Goal: Task Accomplishment & Management: Use online tool/utility

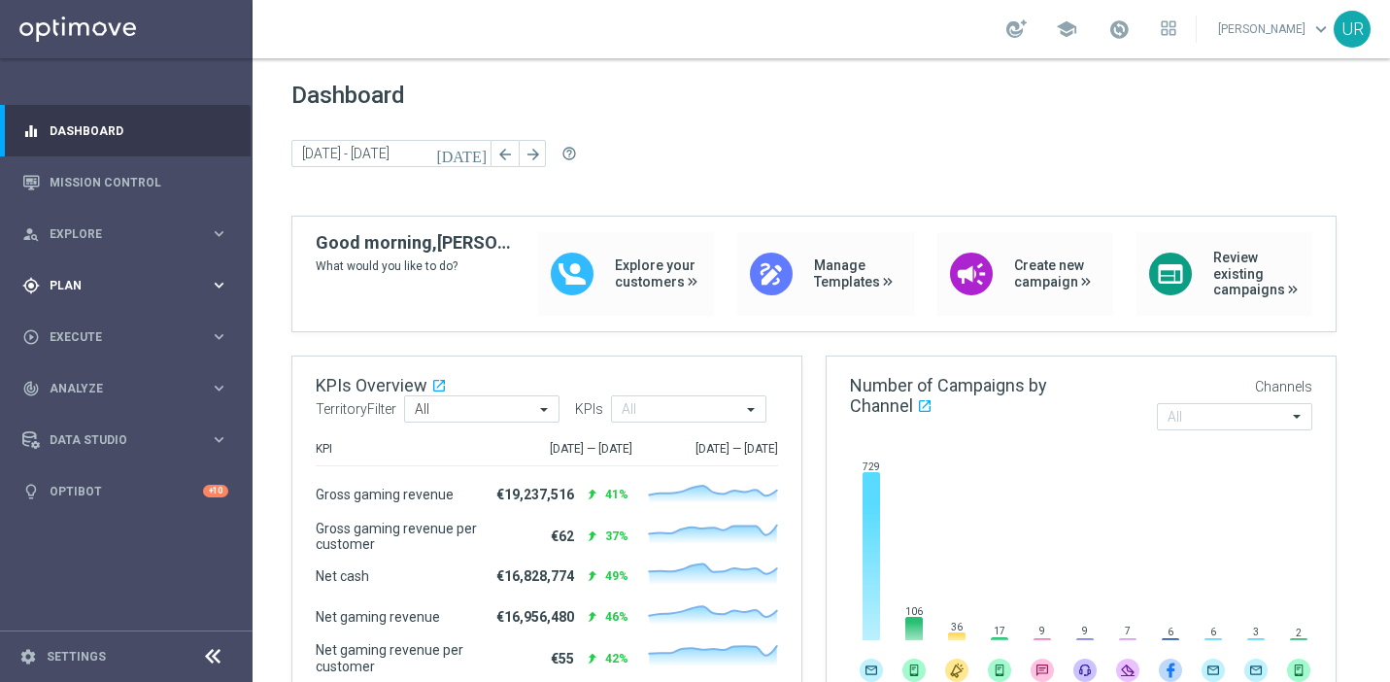
click at [220, 282] on icon "keyboard_arrow_right" at bounding box center [219, 285] width 18 height 18
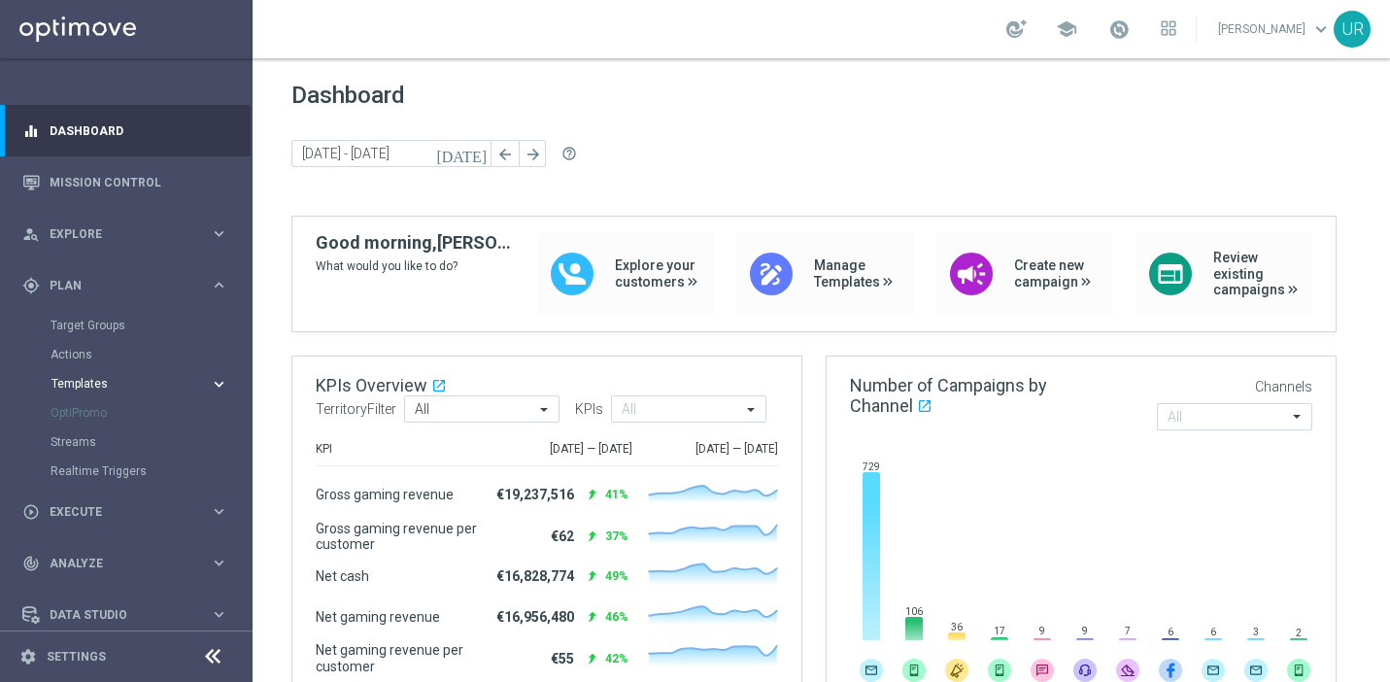
click at [213, 380] on icon "keyboard_arrow_right" at bounding box center [219, 384] width 18 height 18
click at [100, 411] on link "Optimail" at bounding box center [131, 413] width 142 height 16
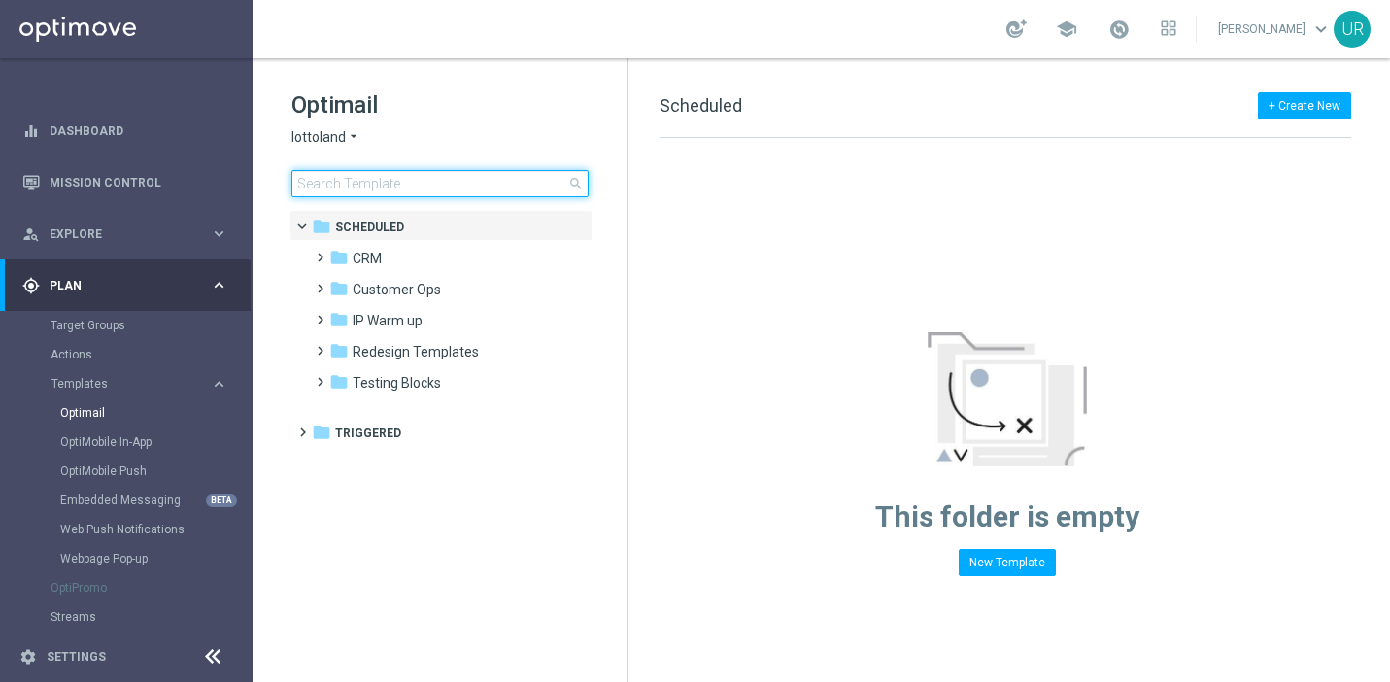
click at [498, 176] on input at bounding box center [440, 183] width 297 height 27
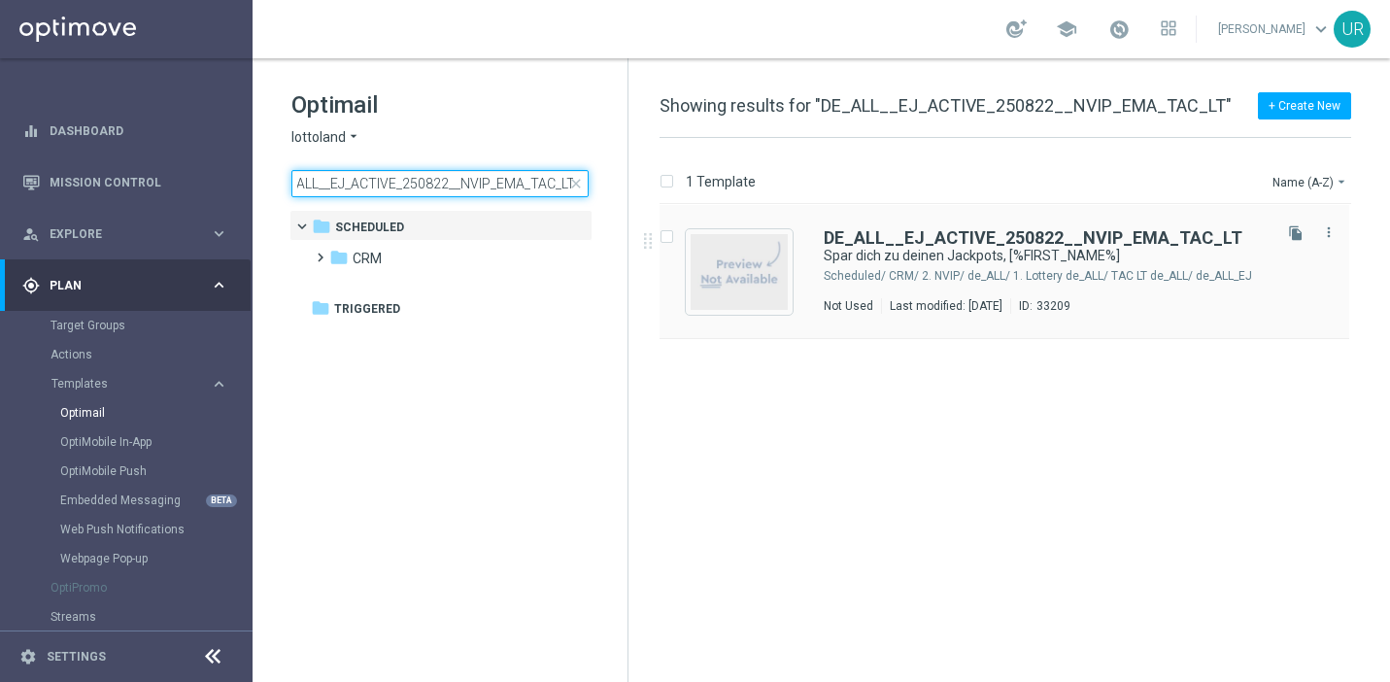
type input "DE_ALL__EJ_ACTIVE_250822__NVIP_EMA_TAC_LT"
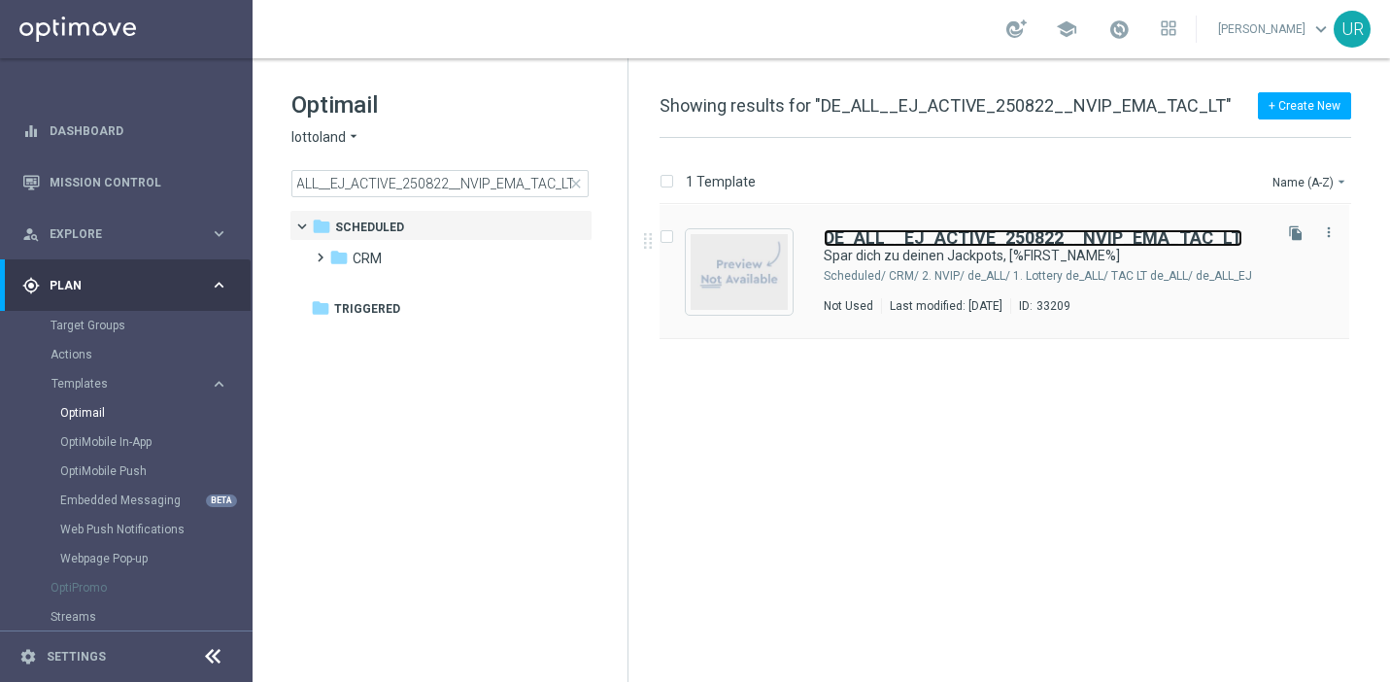
click at [935, 236] on b "DE_ALL__EJ_ACTIVE_250822__NVIP_EMA_TAC_LT" at bounding box center [1033, 237] width 419 height 20
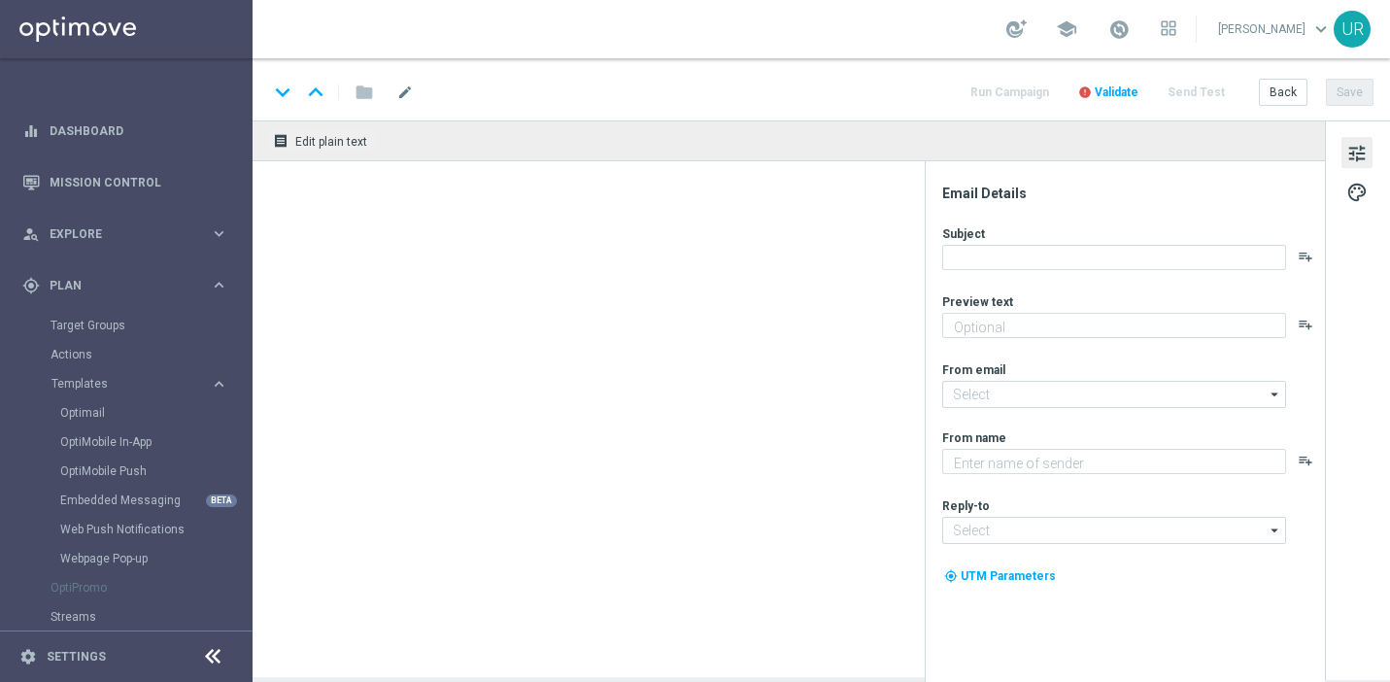
type textarea "GRATIS LOTTO zum EuroJackpot."
type input "[EMAIL_ADDRESS][DOMAIN_NAME]"
type textarea "Lottoland"
type input "[EMAIL_ADDRESS][DOMAIN_NAME]"
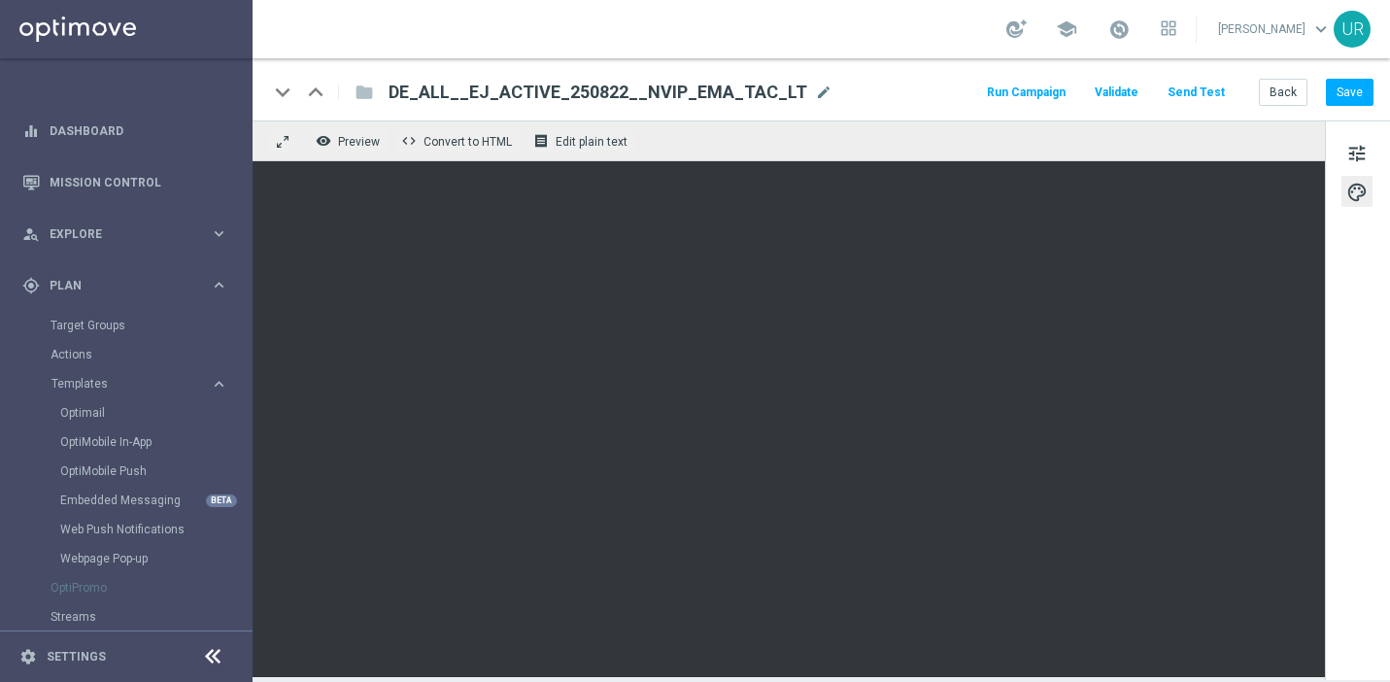
click at [1196, 99] on button "Send Test" at bounding box center [1196, 93] width 63 height 26
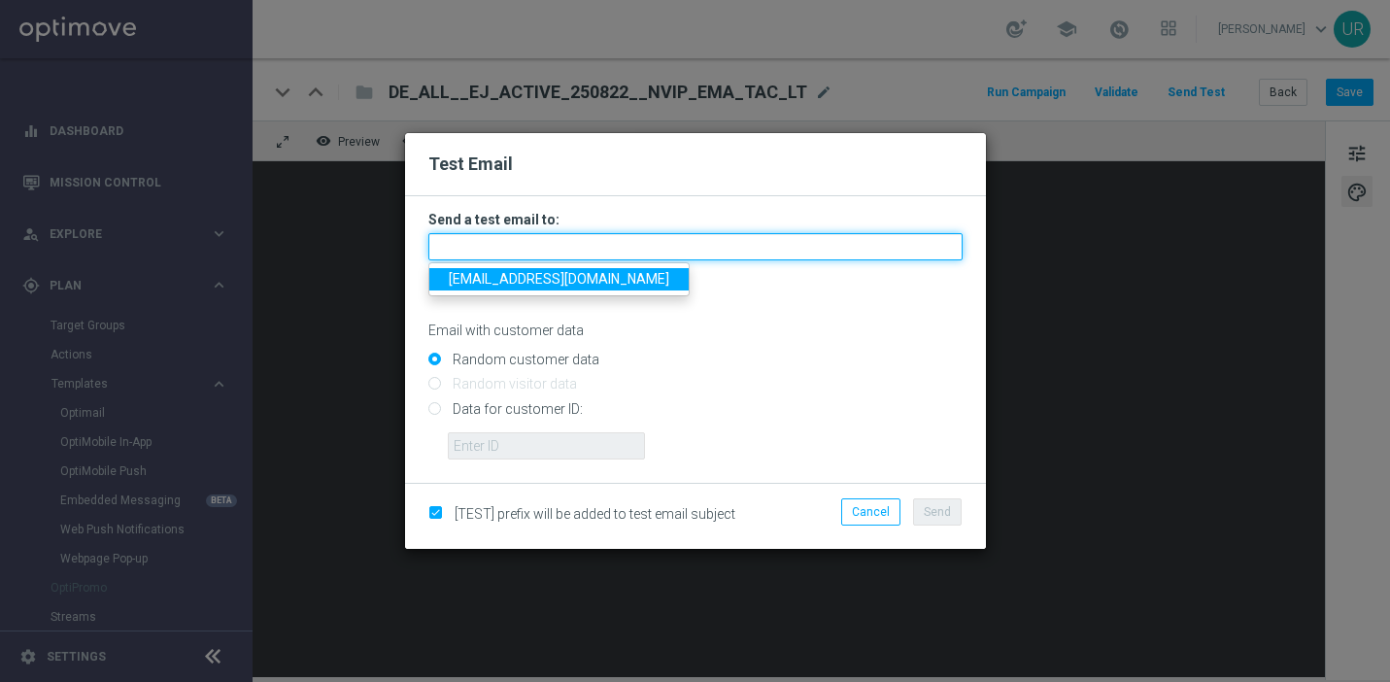
click at [603, 253] on input "text" at bounding box center [696, 246] width 534 height 27
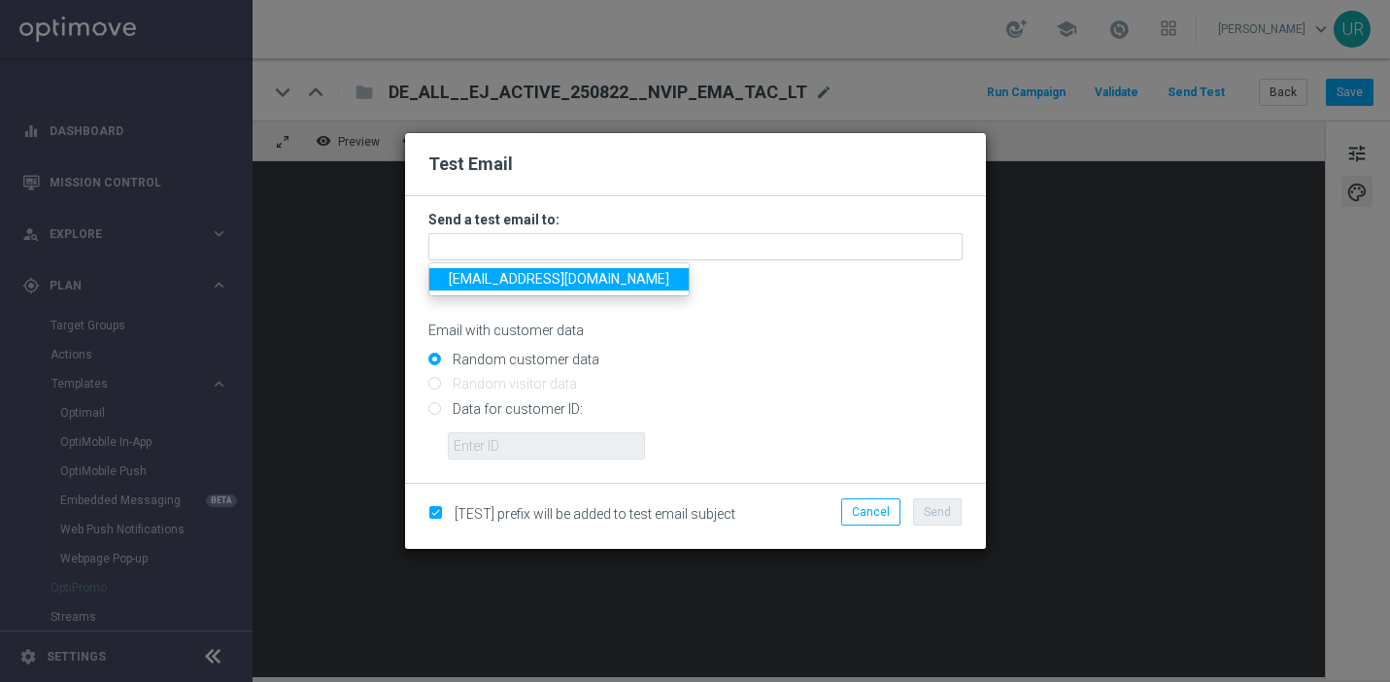
click at [504, 284] on span "ulrikarosendahl68@gmail.com" at bounding box center [559, 279] width 221 height 16
type input "ulrikarosendahl68@gmail.com"
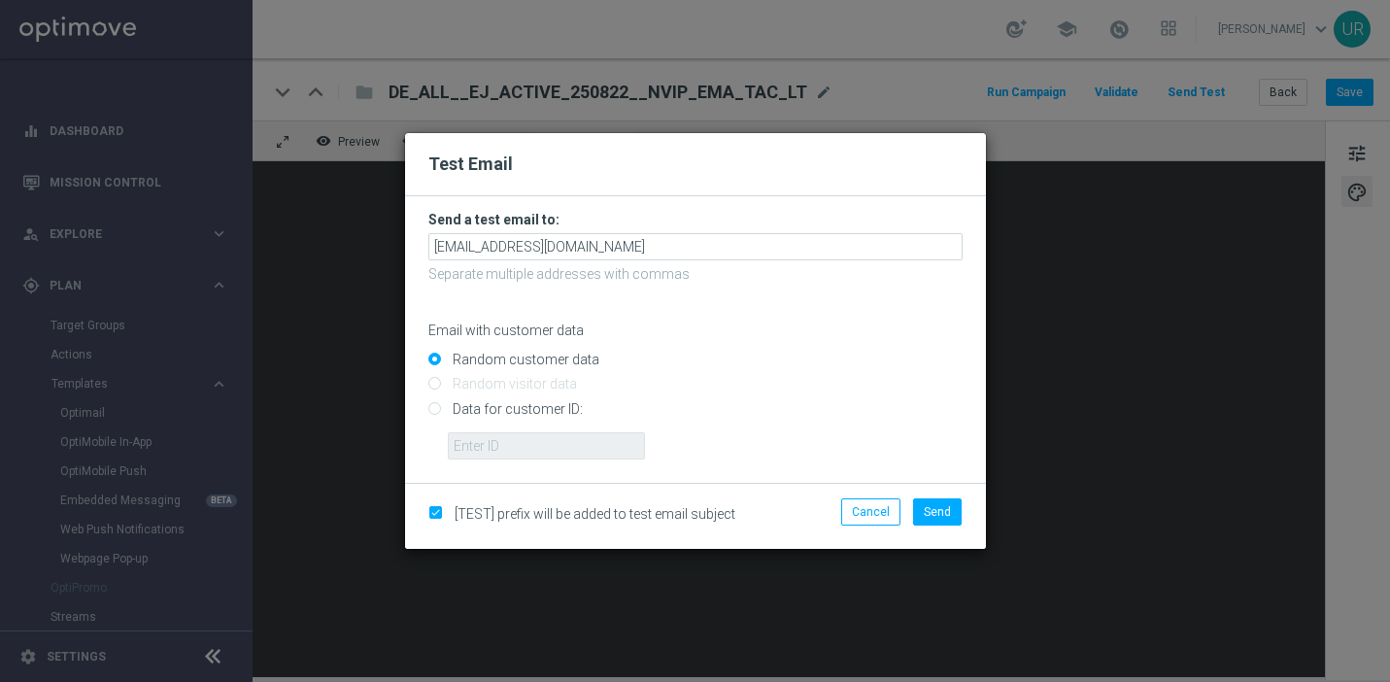
click at [433, 419] on input "Data for customer ID:" at bounding box center [696, 416] width 534 height 27
radio input "true"
click at [478, 440] on input "text" at bounding box center [546, 445] width 197 height 27
paste input "222634736"
type input "222634736"
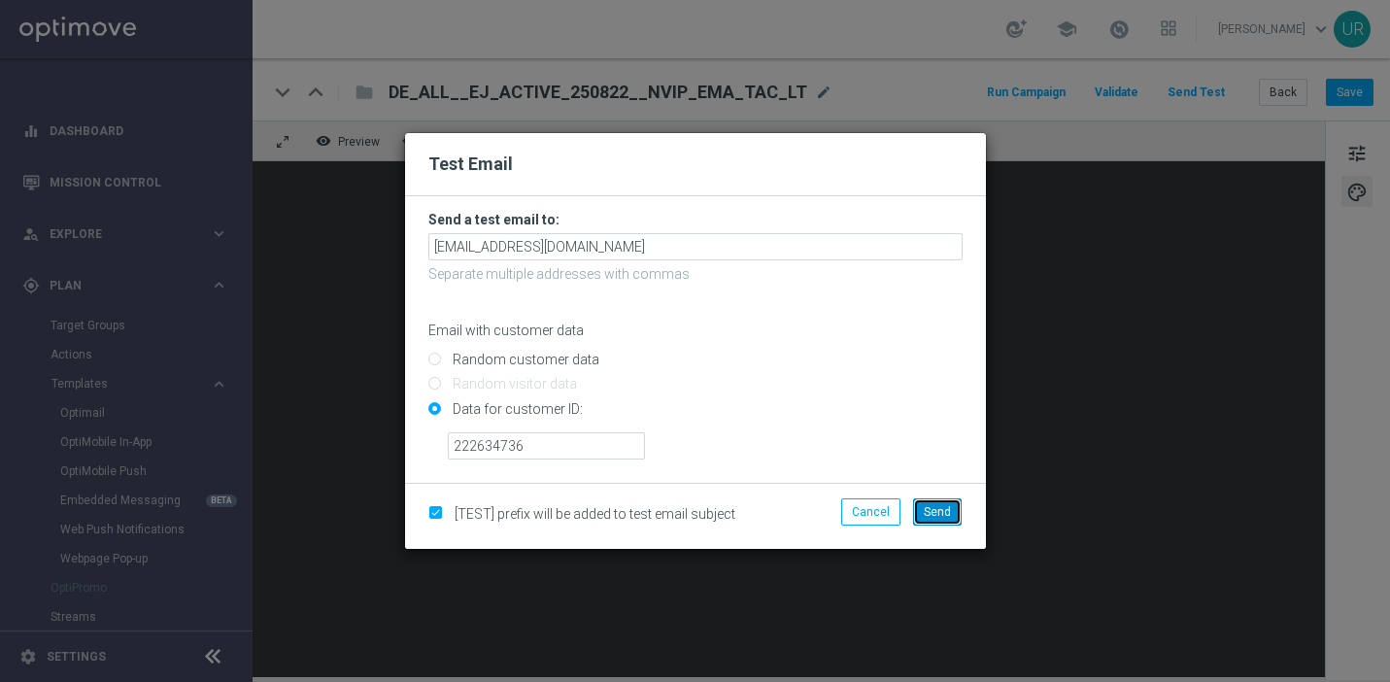
click at [935, 505] on span "Send" at bounding box center [937, 512] width 27 height 14
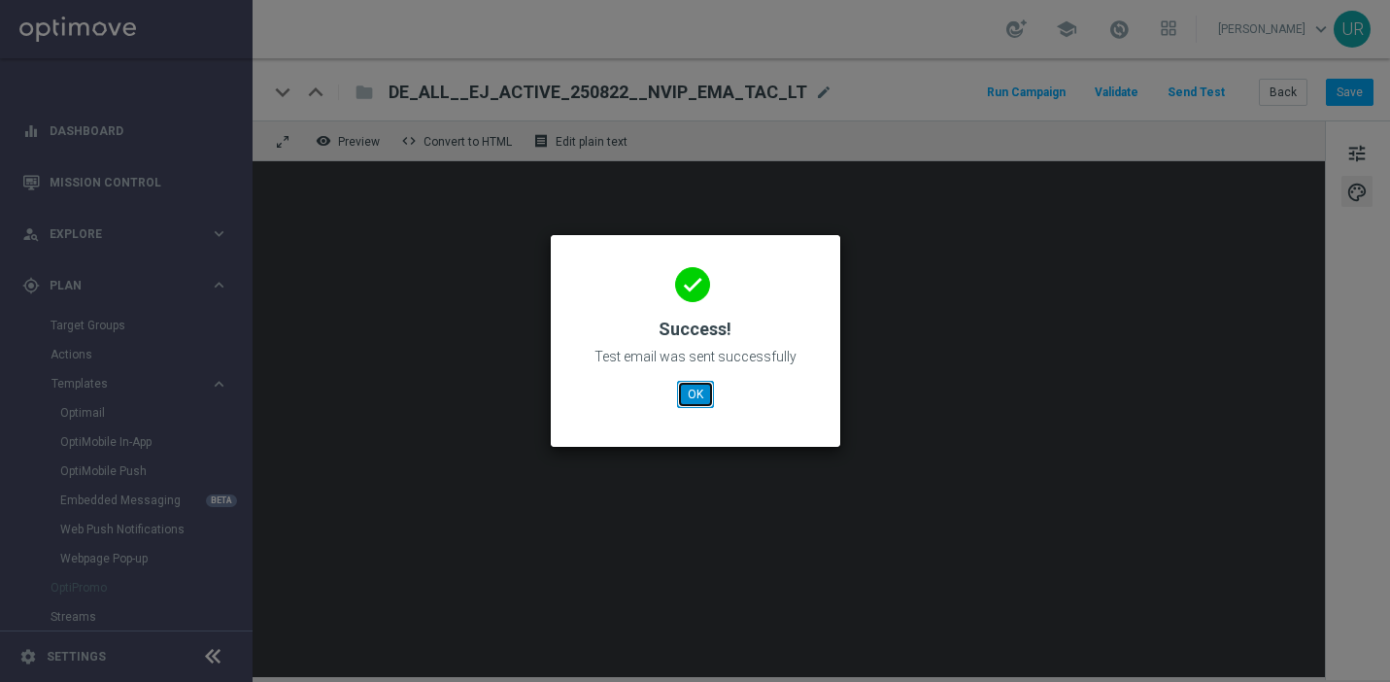
click at [701, 389] on button "OK" at bounding box center [695, 394] width 37 height 27
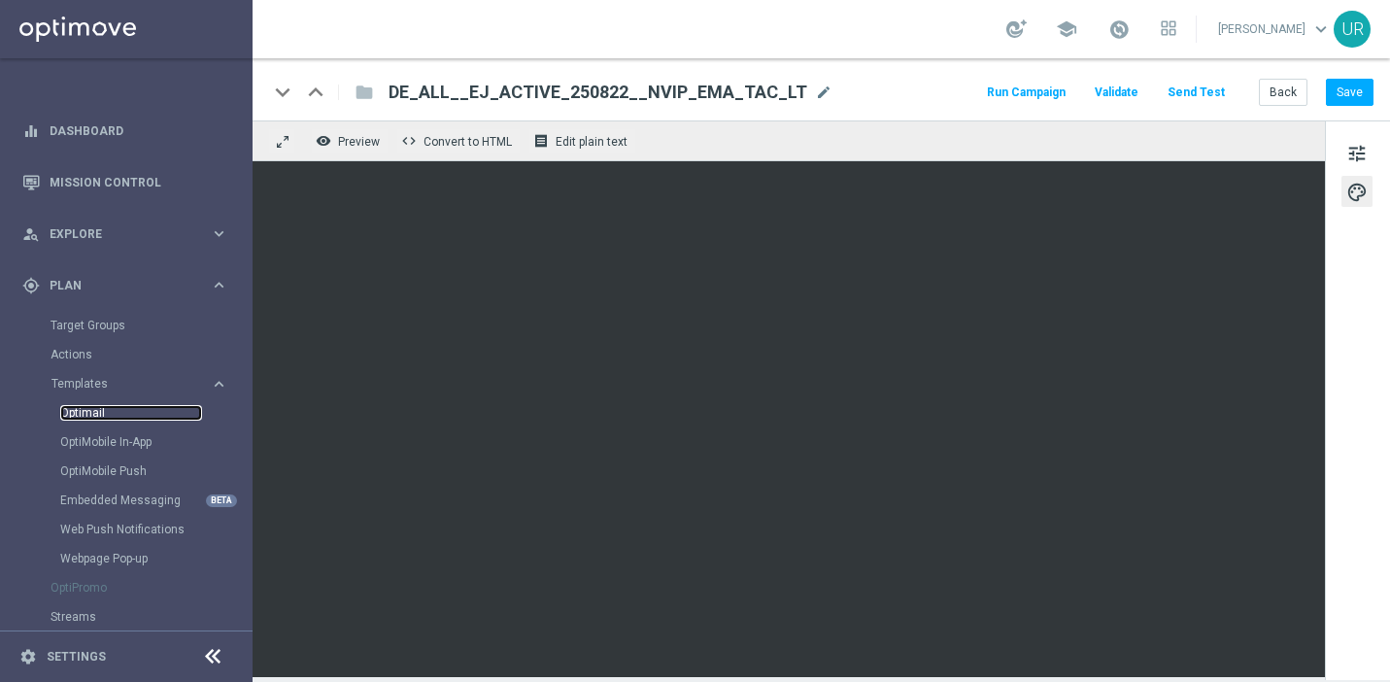
click at [97, 416] on link "Optimail" at bounding box center [131, 413] width 142 height 16
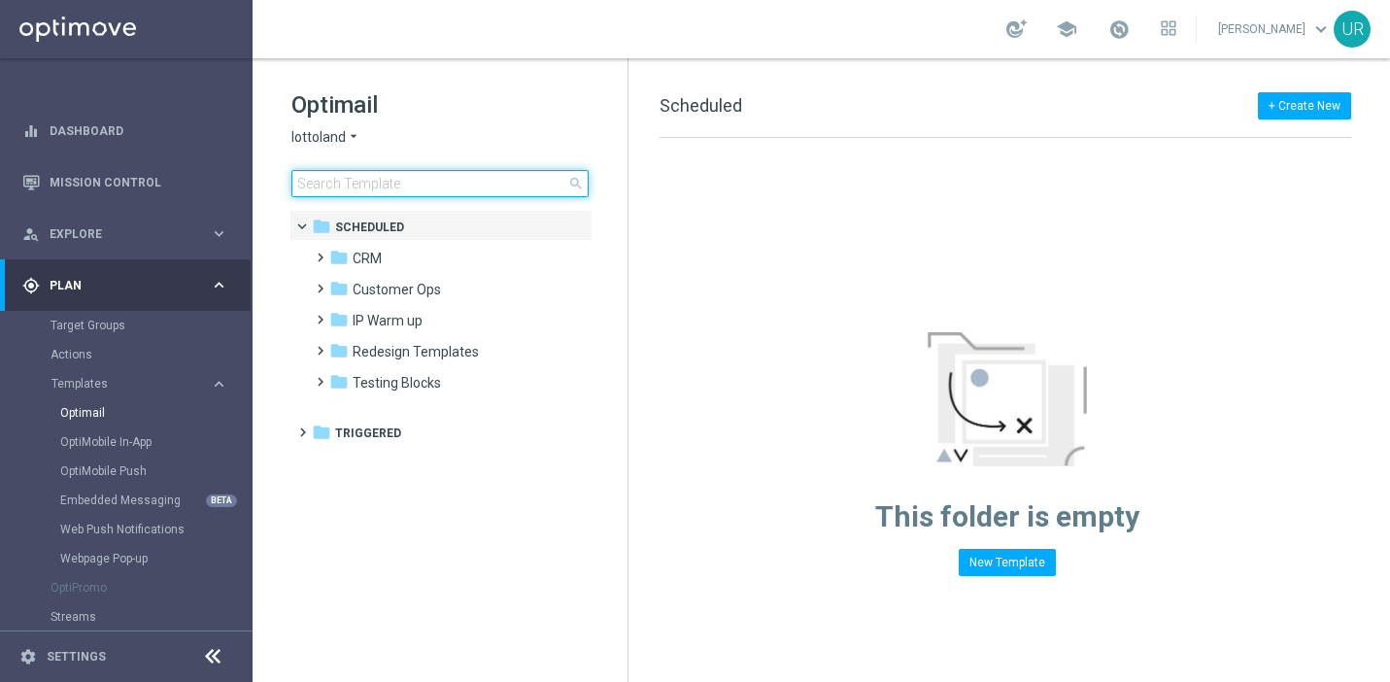
click at [449, 185] on input at bounding box center [440, 183] width 297 height 27
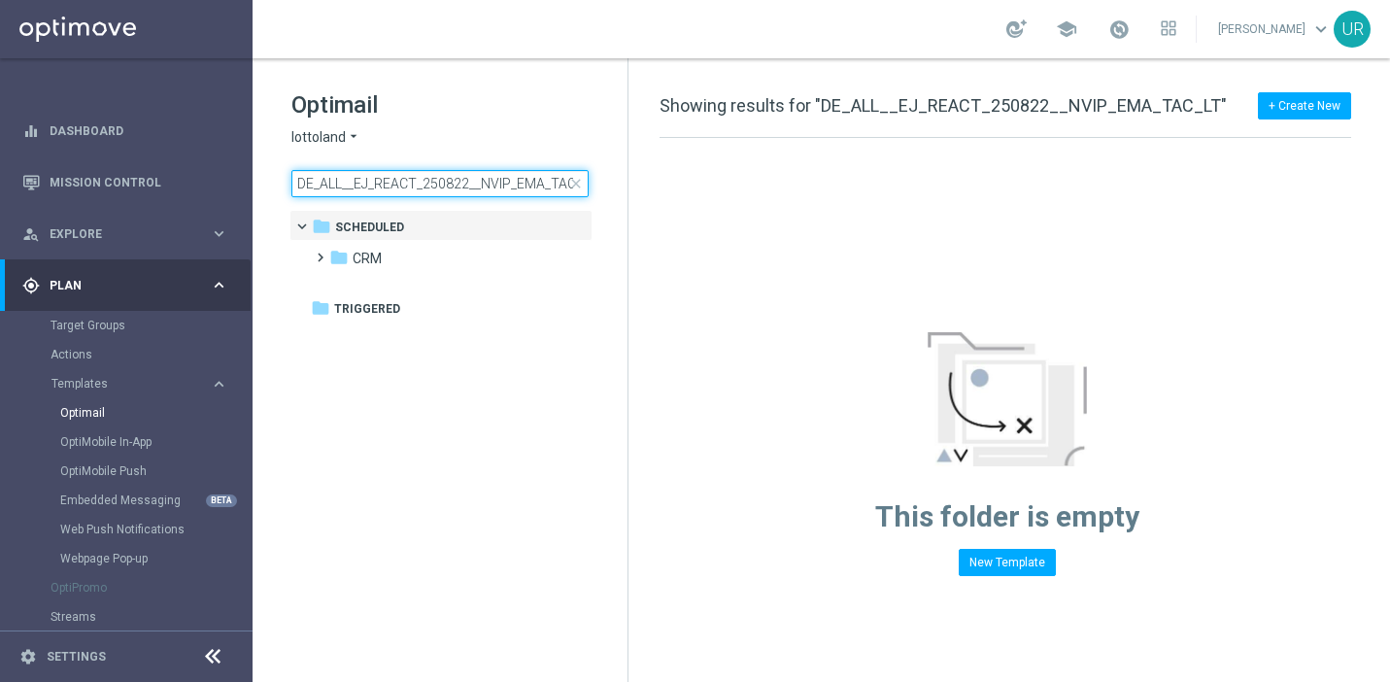
scroll to position [0, 20]
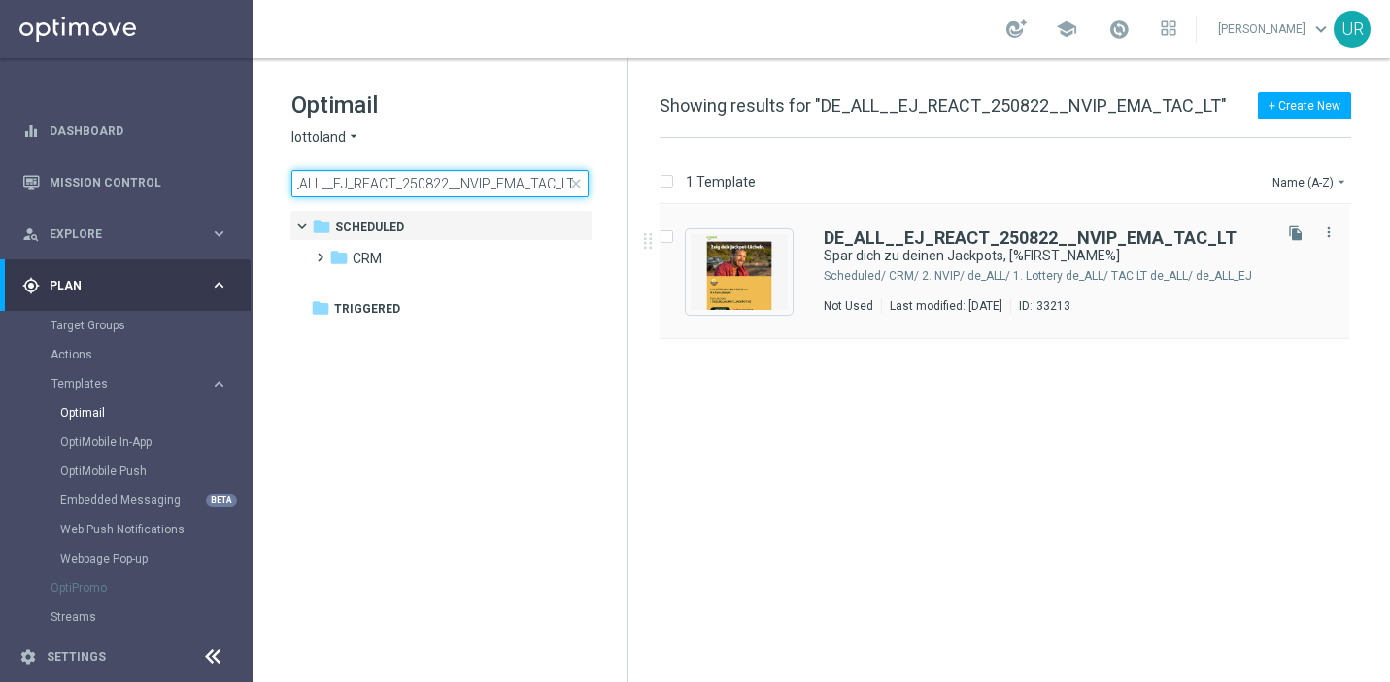
type input "DE_ALL__EJ_REACT_250822__NVIP_EMA_TAC_LT"
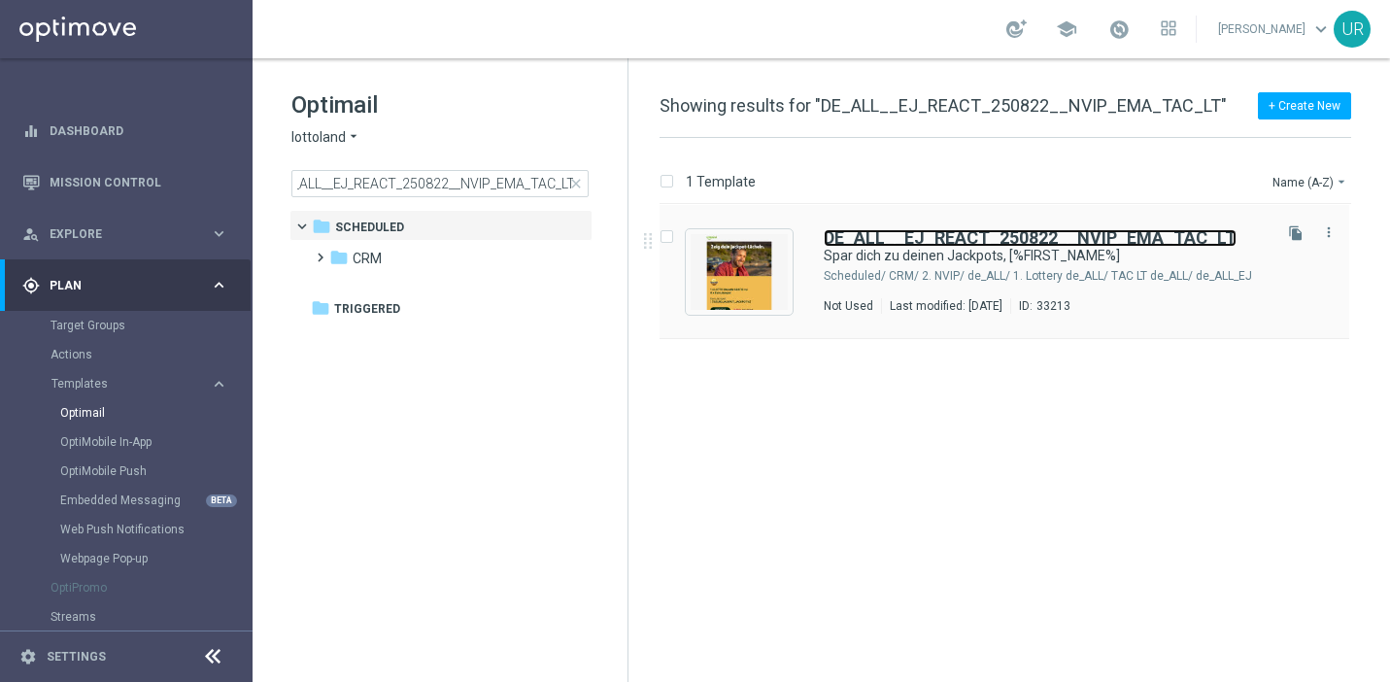
click at [928, 234] on b "DE_ALL__EJ_REACT_250822__NVIP_EMA_TAC_LT" at bounding box center [1030, 237] width 413 height 20
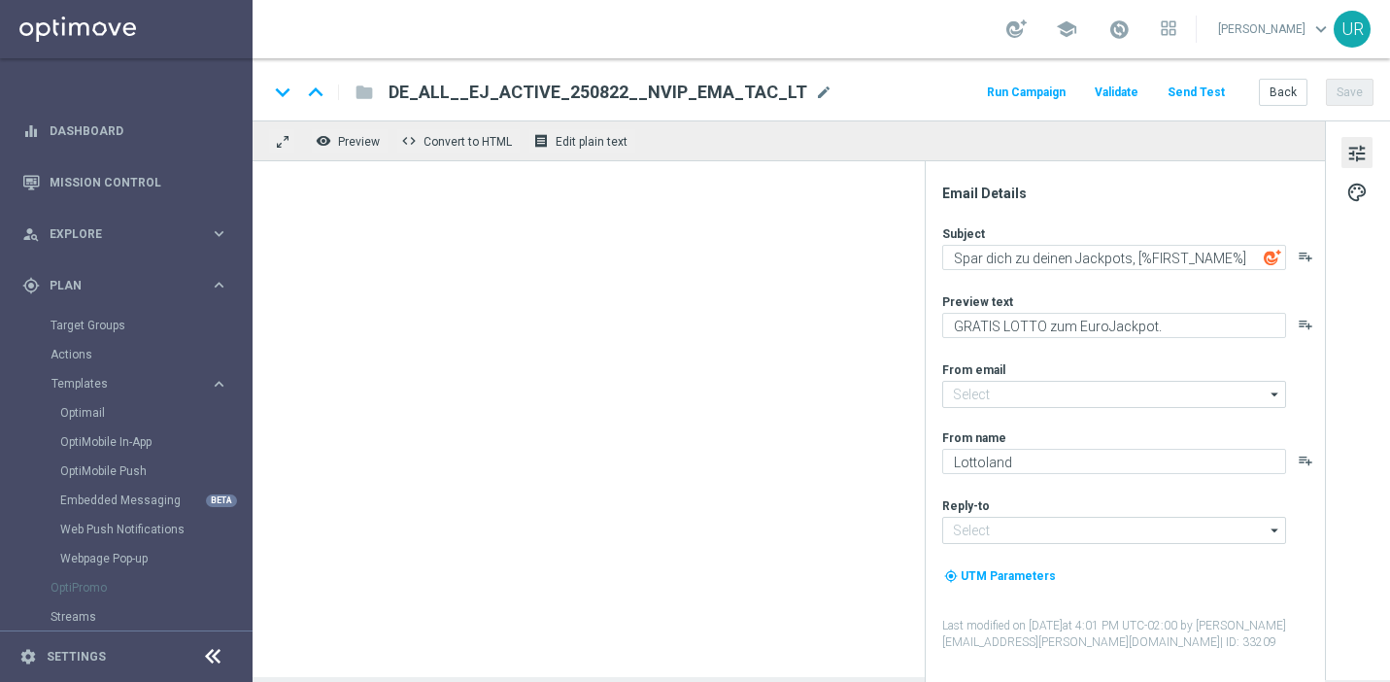
type input "[EMAIL_ADDRESS][DOMAIN_NAME]"
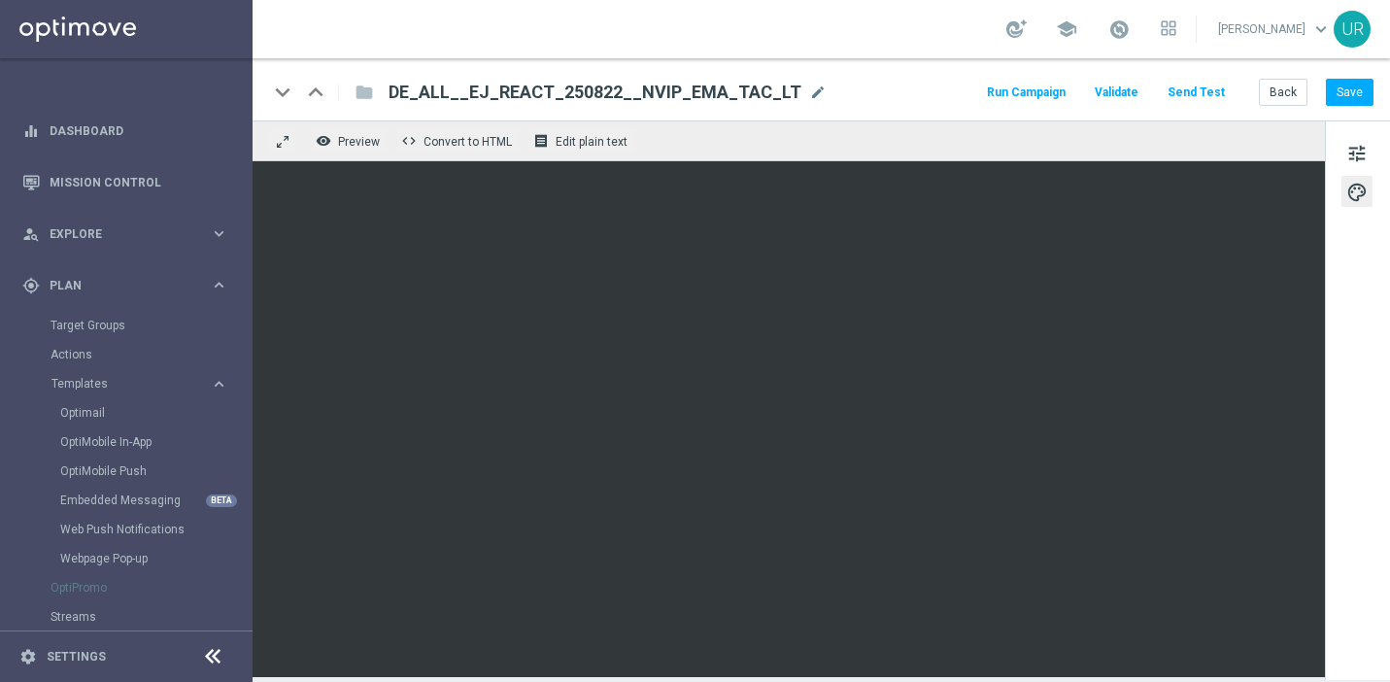
click at [1198, 90] on button "Send Test" at bounding box center [1196, 93] width 63 height 26
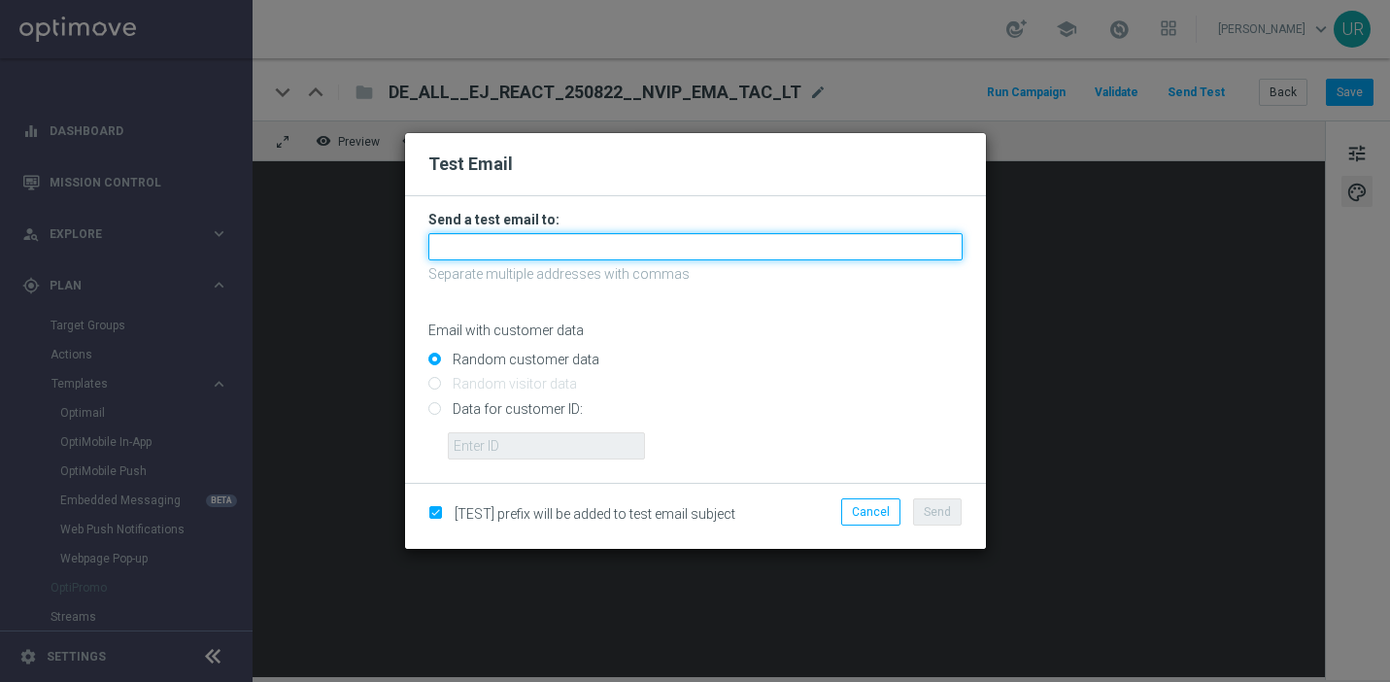
click at [632, 243] on input "text" at bounding box center [696, 246] width 534 height 27
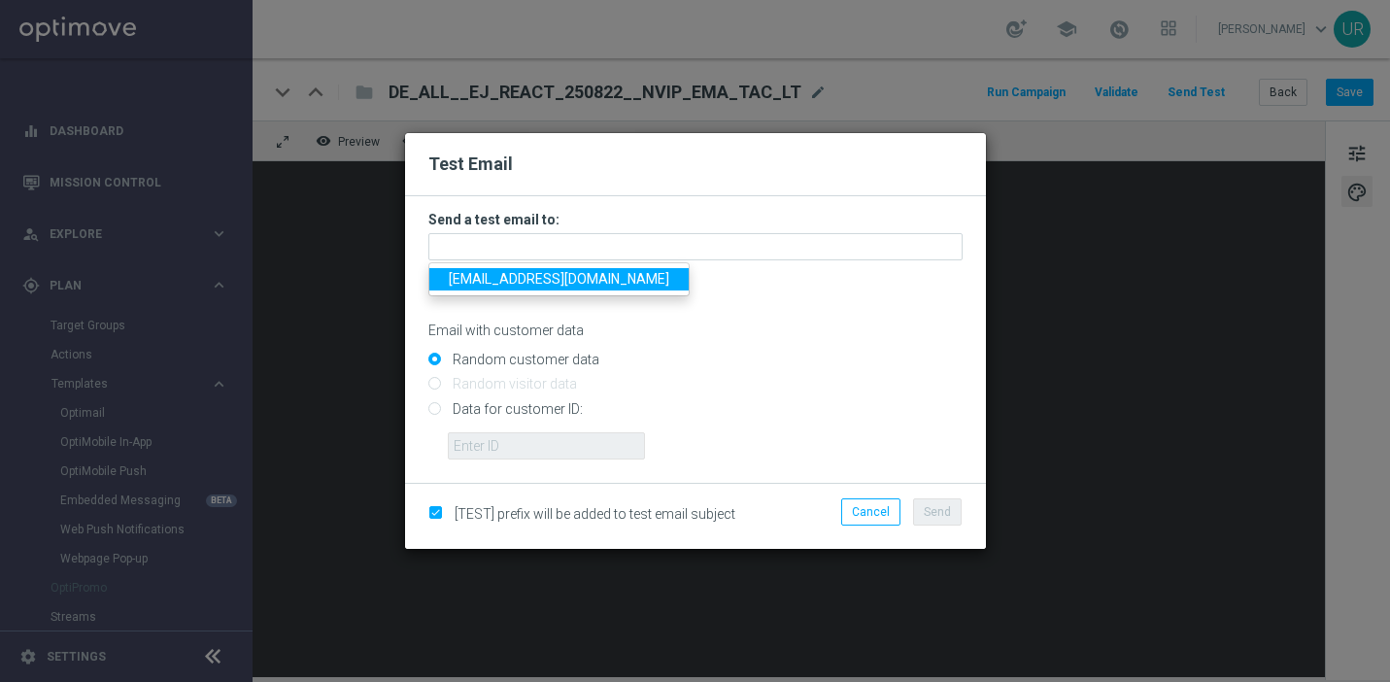
click at [509, 282] on span "ulrikarosendahl68@gmail.com" at bounding box center [559, 279] width 221 height 16
type input "ulrikarosendahl68@gmail.com"
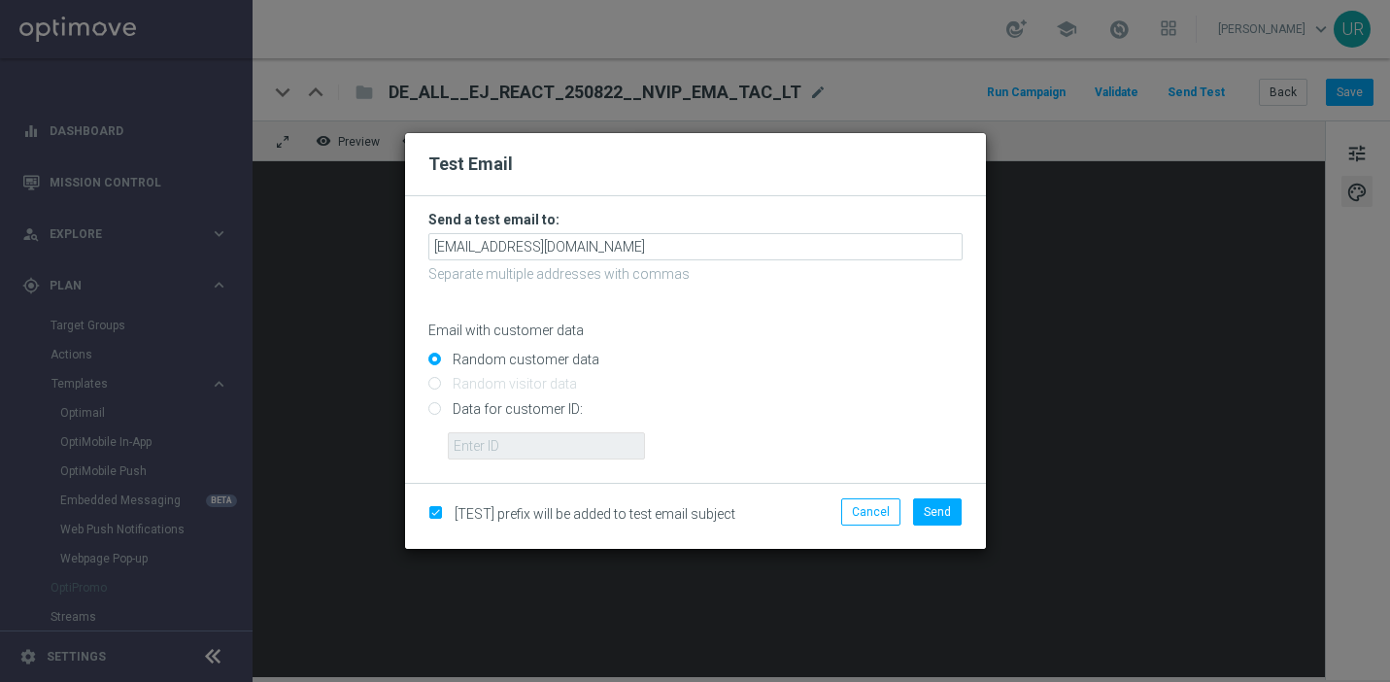
click at [436, 410] on input "Data for customer ID:" at bounding box center [696, 416] width 534 height 27
radio input "true"
click at [619, 456] on input "text" at bounding box center [546, 445] width 197 height 27
paste input "222634736"
type input "222634736"
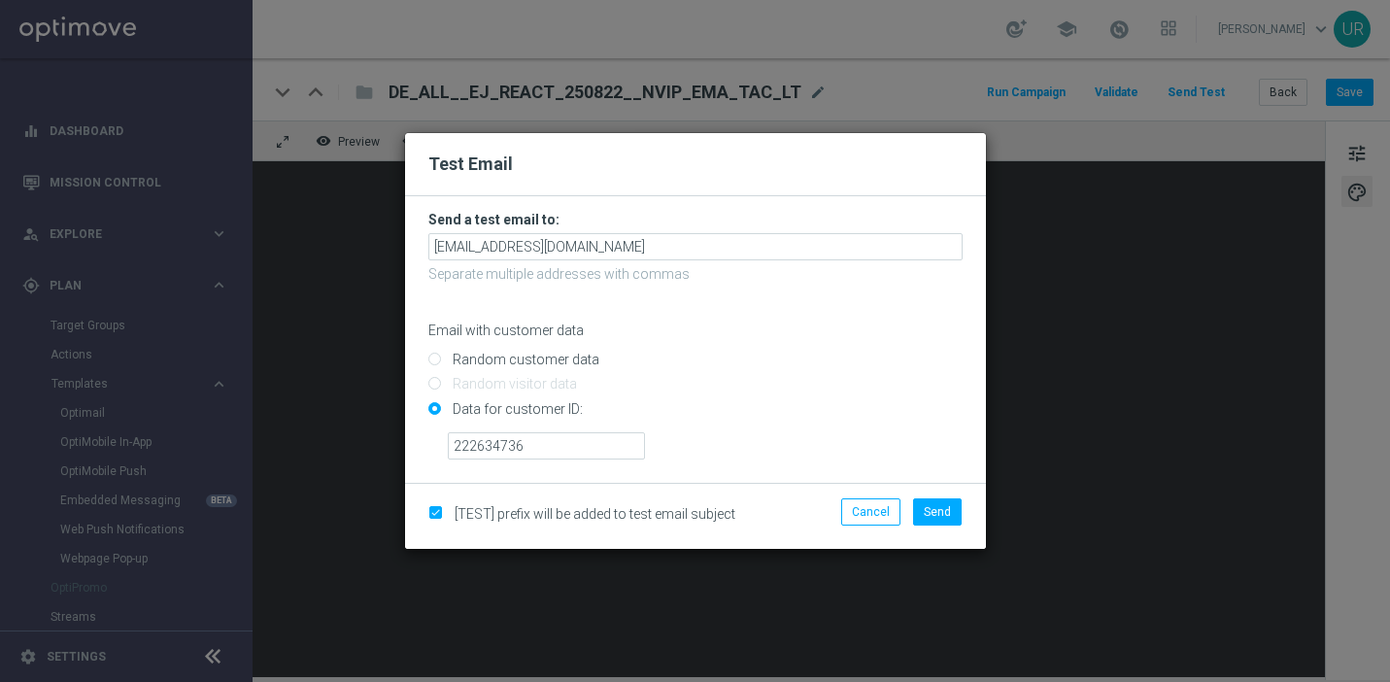
click at [963, 506] on li "Send" at bounding box center [938, 511] width 58 height 27
click at [939, 511] on span "Send" at bounding box center [937, 512] width 27 height 14
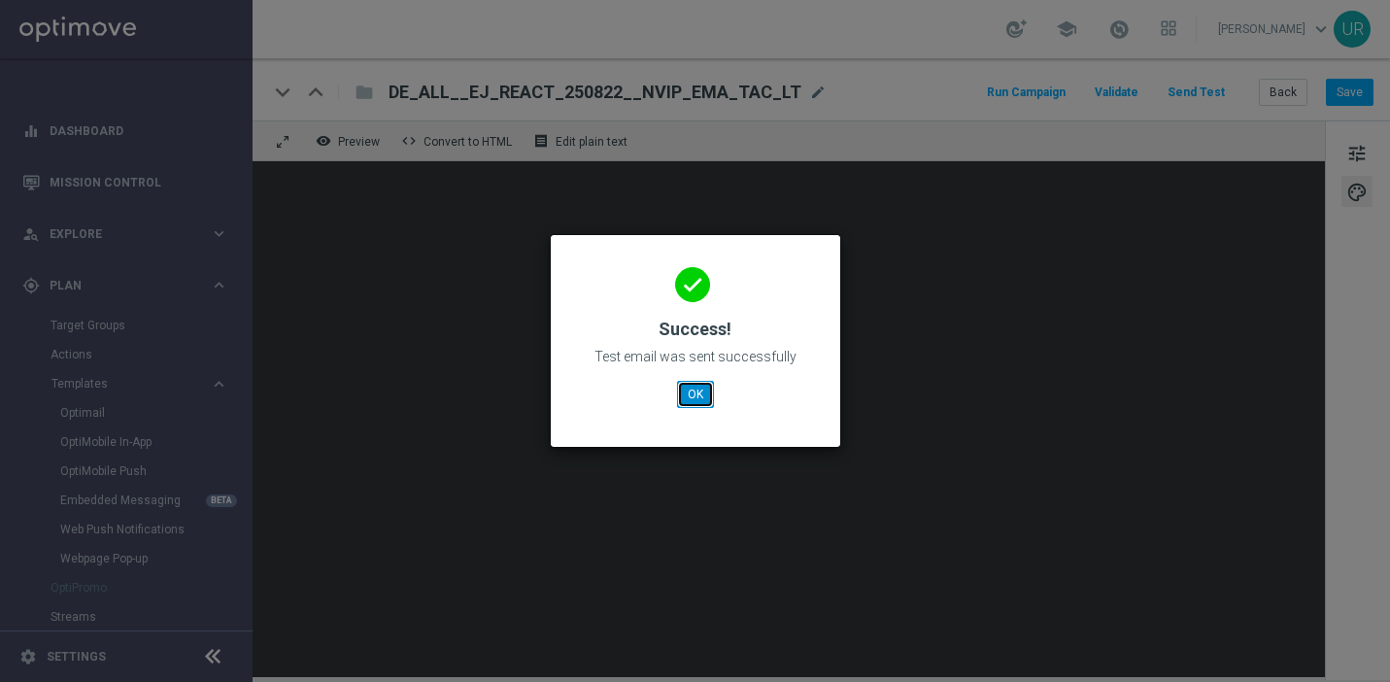
click at [700, 388] on button "OK" at bounding box center [695, 394] width 37 height 27
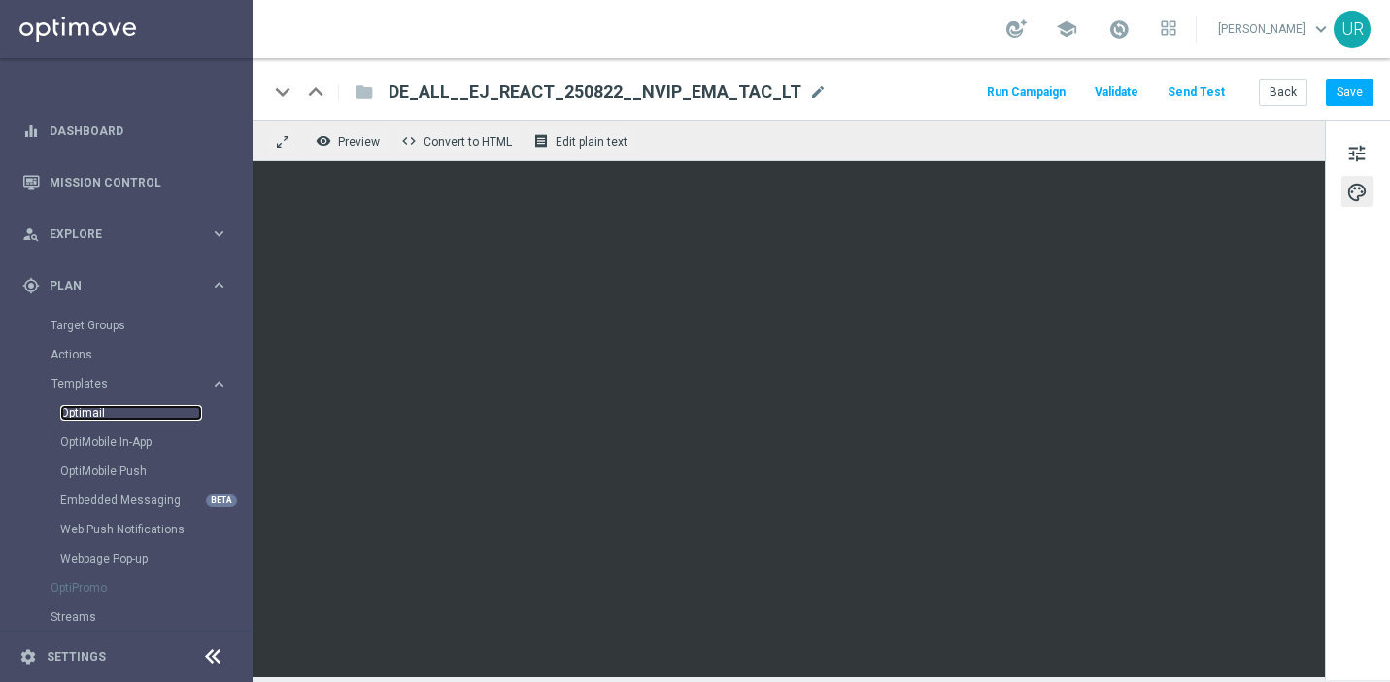
click at [95, 413] on link "Optimail" at bounding box center [131, 413] width 142 height 16
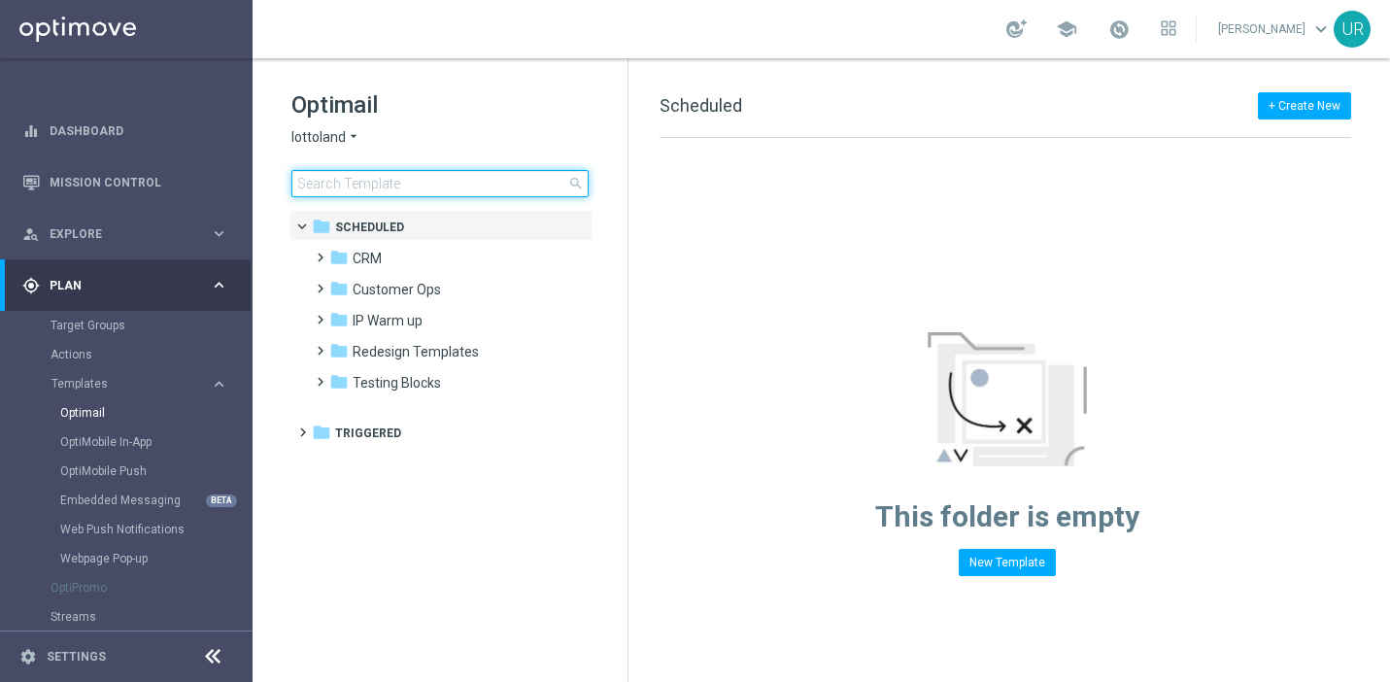
click at [493, 184] on input at bounding box center [440, 183] width 297 height 27
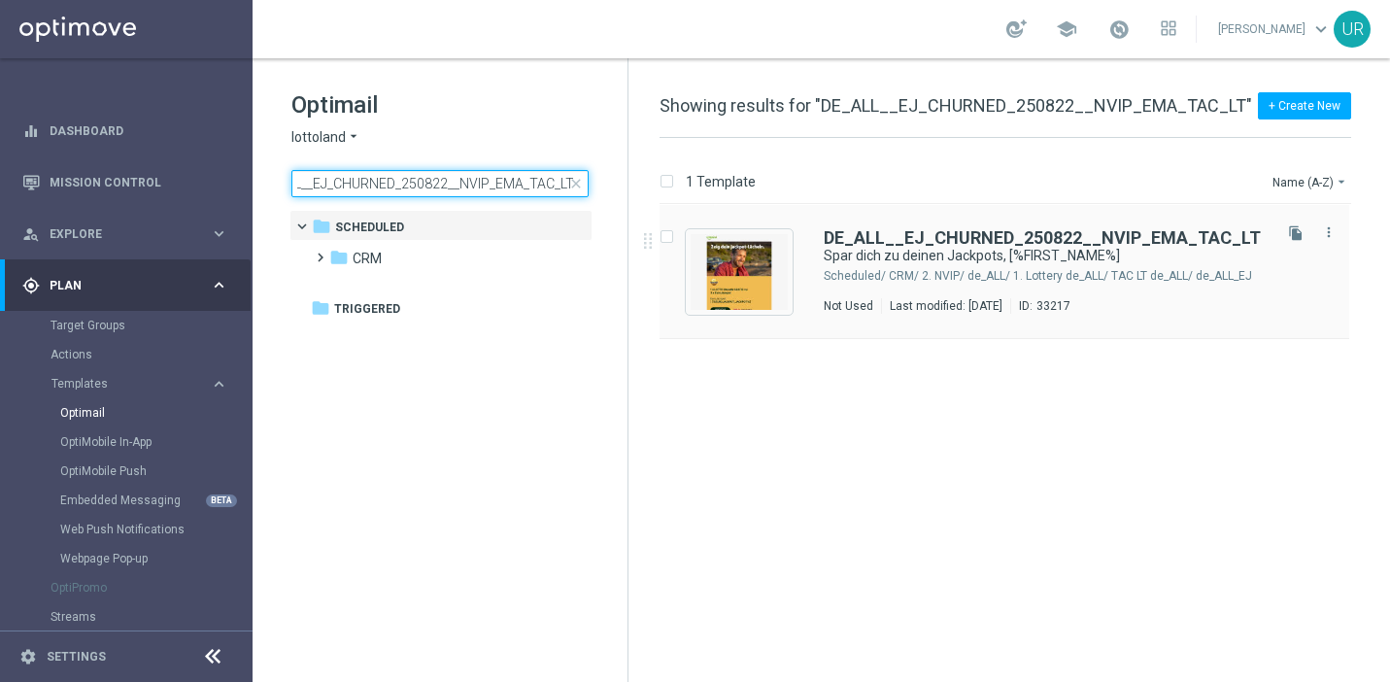
type input "DE_ALL__EJ_CHURNED_250822__NVIP_EMA_TAC_LT"
click at [944, 227] on div "DE_ALL__EJ_CHURNED_250822__NVIP_EMA_TAC_LT Spar dich zu deinen Jackpots, [%FIRS…" at bounding box center [1005, 272] width 690 height 134
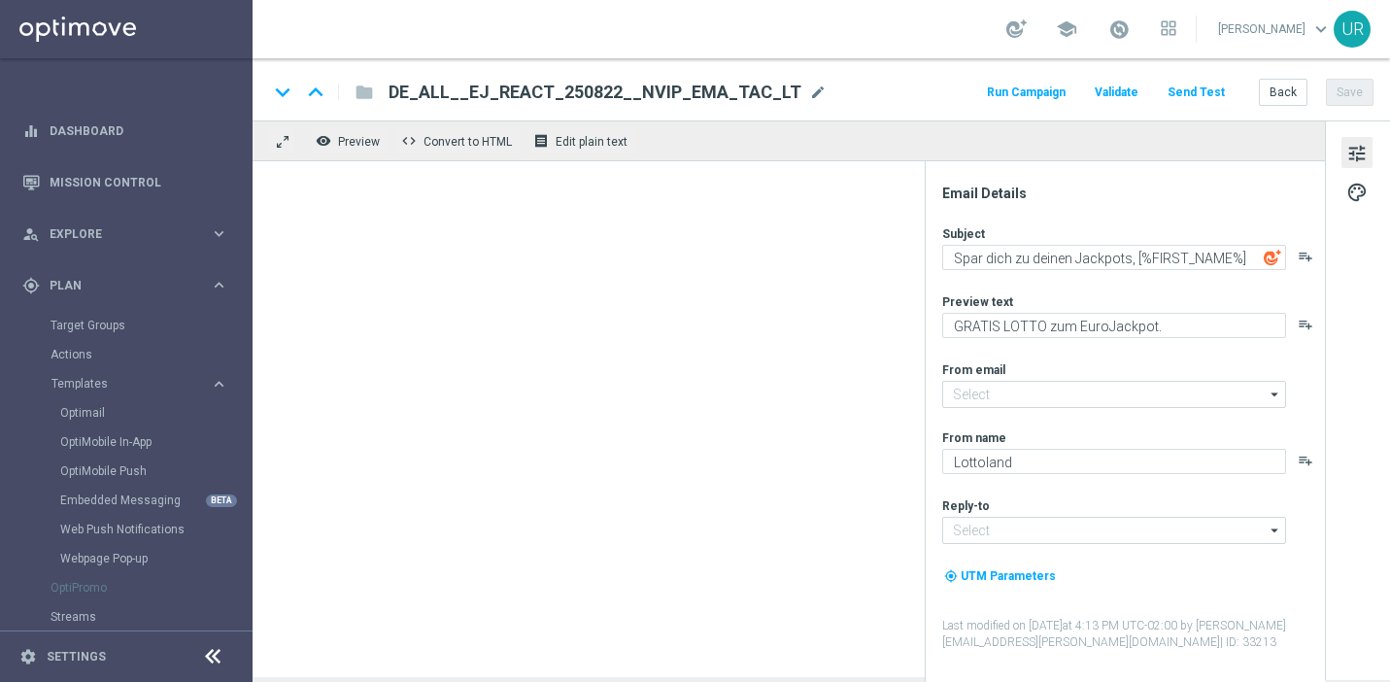
type input "[EMAIL_ADDRESS][DOMAIN_NAME]"
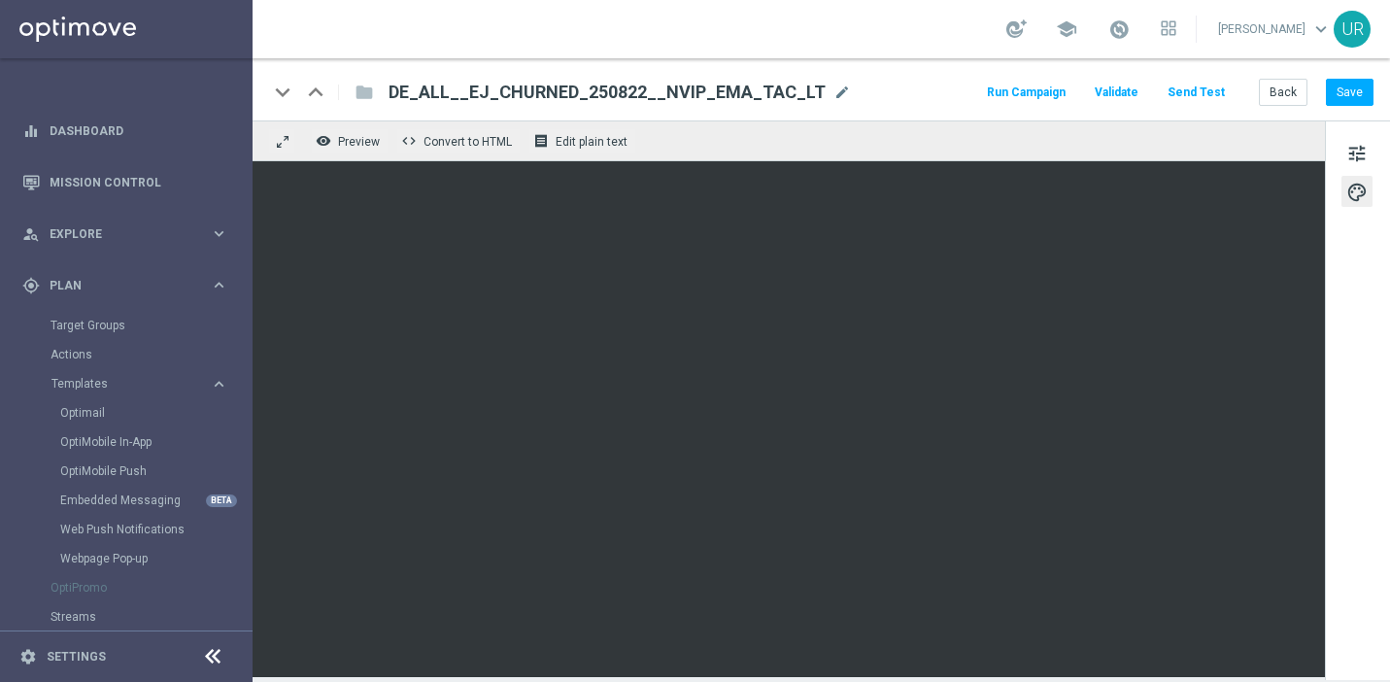
click at [1211, 87] on button "Send Test" at bounding box center [1196, 93] width 63 height 26
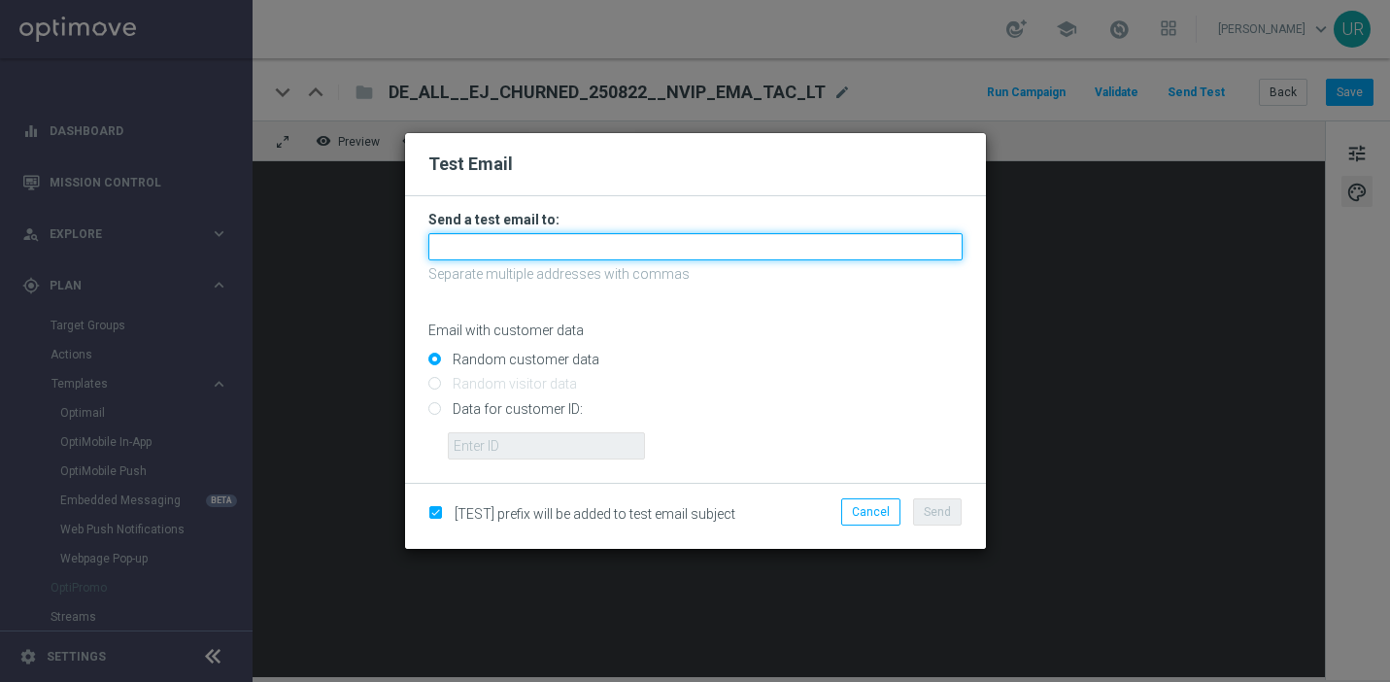
click at [706, 246] on input "text" at bounding box center [696, 246] width 534 height 27
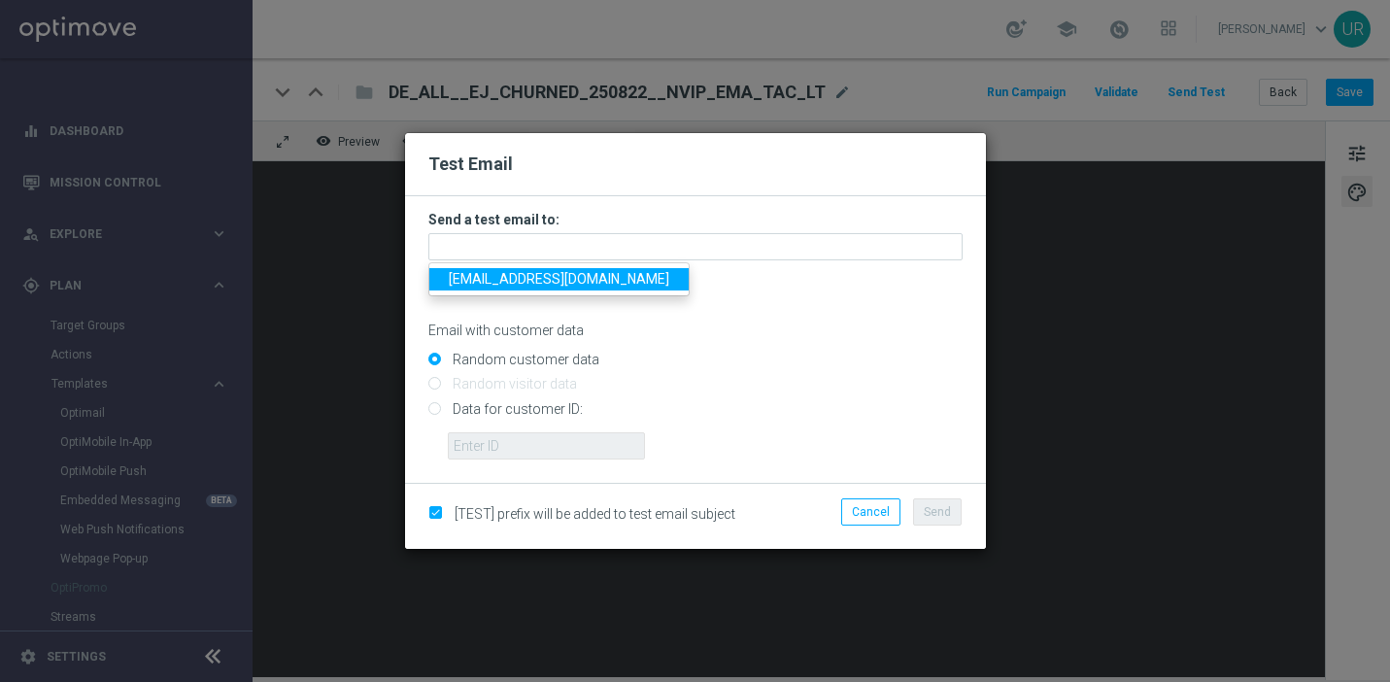
click at [467, 285] on span "ulrikarosendahl68@gmail.com" at bounding box center [559, 279] width 221 height 16
type input "ulrikarosendahl68@gmail.com"
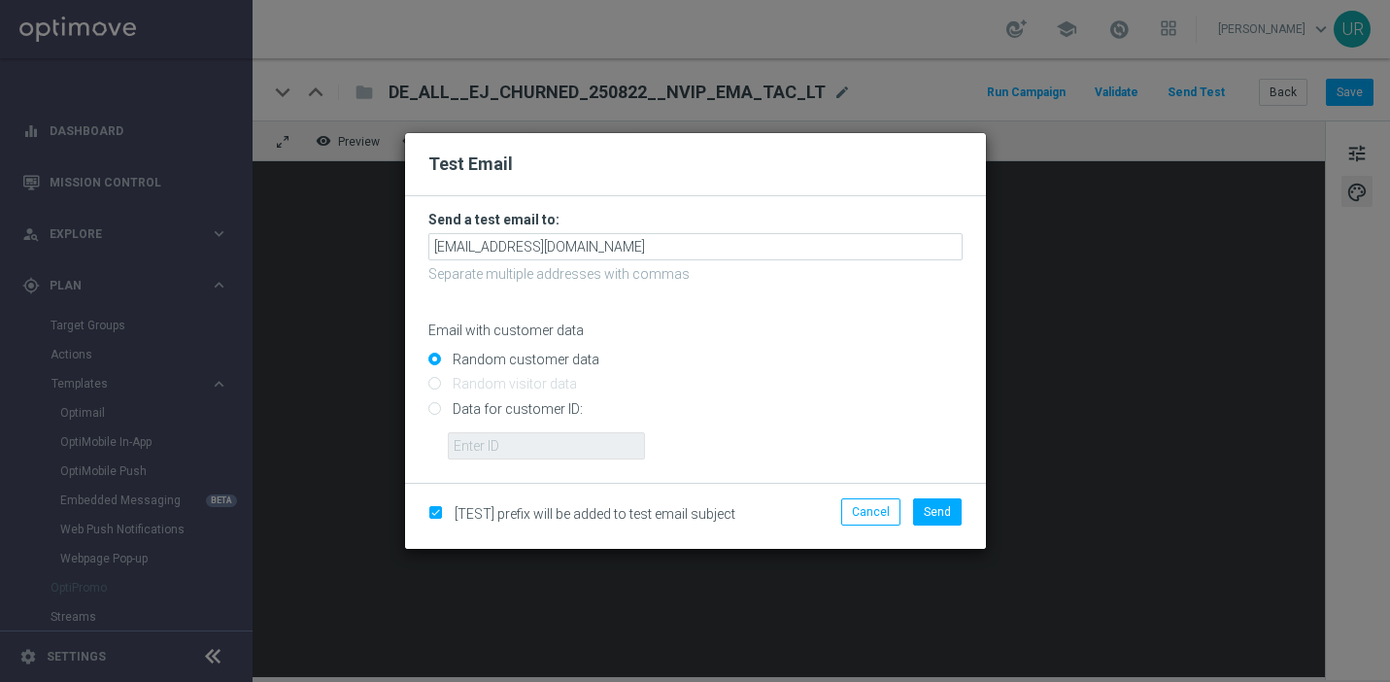
click at [435, 413] on input "Data for customer ID:" at bounding box center [696, 416] width 534 height 27
radio input "true"
click at [490, 447] on input "text" at bounding box center [546, 445] width 197 height 27
click at [615, 440] on input "text" at bounding box center [546, 445] width 197 height 27
paste input "222634736"
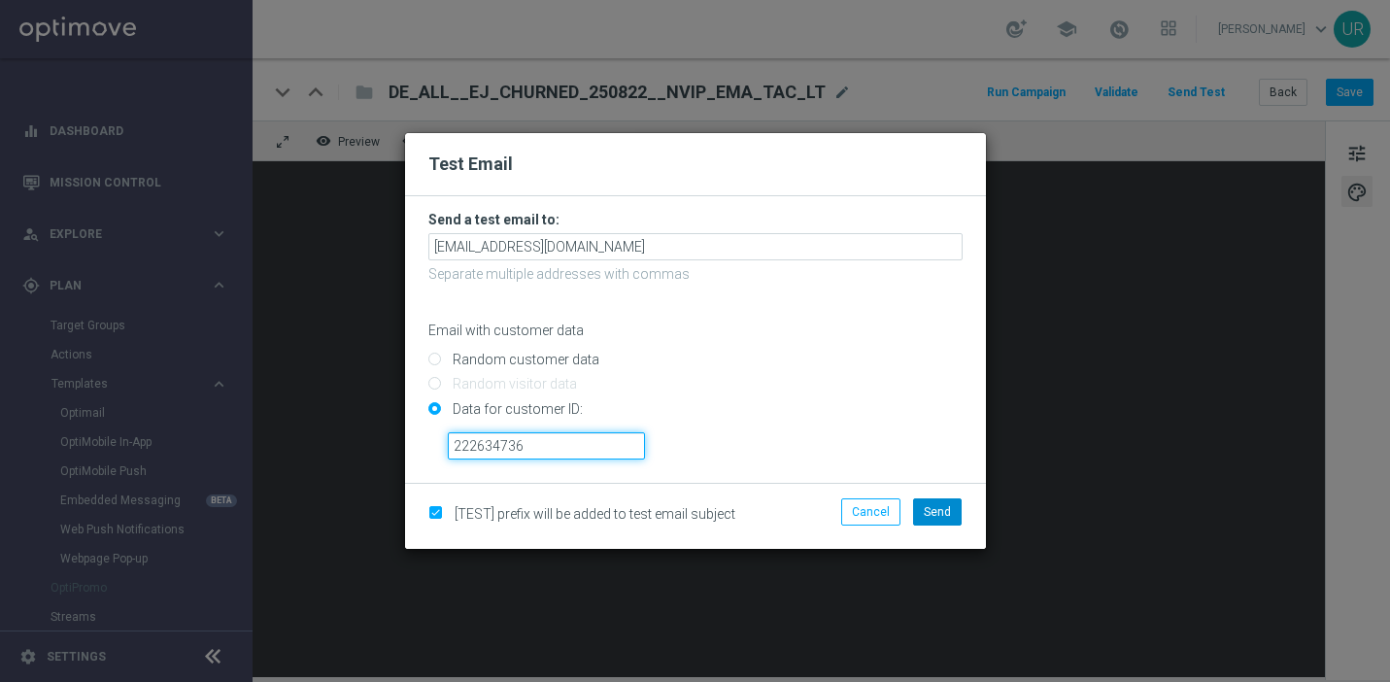
type input "222634736"
click at [932, 513] on span "Send" at bounding box center [937, 512] width 27 height 14
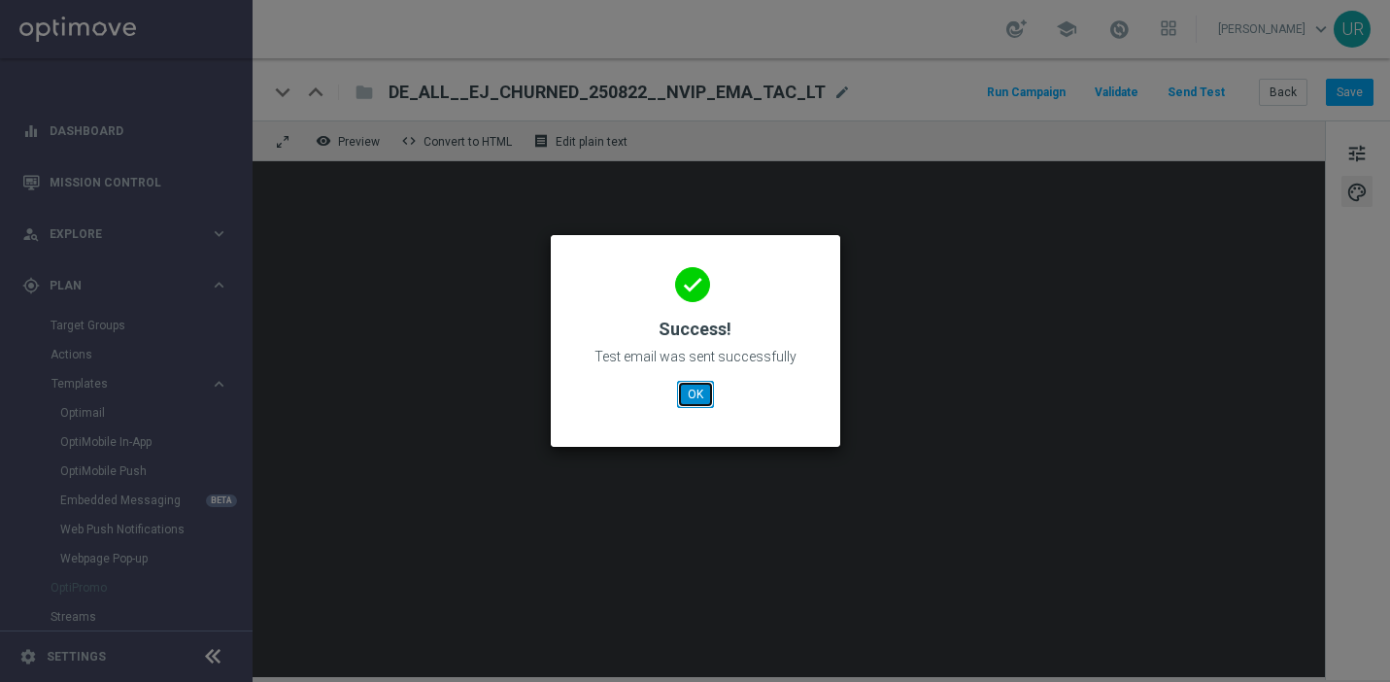
click at [700, 396] on button "OK" at bounding box center [695, 394] width 37 height 27
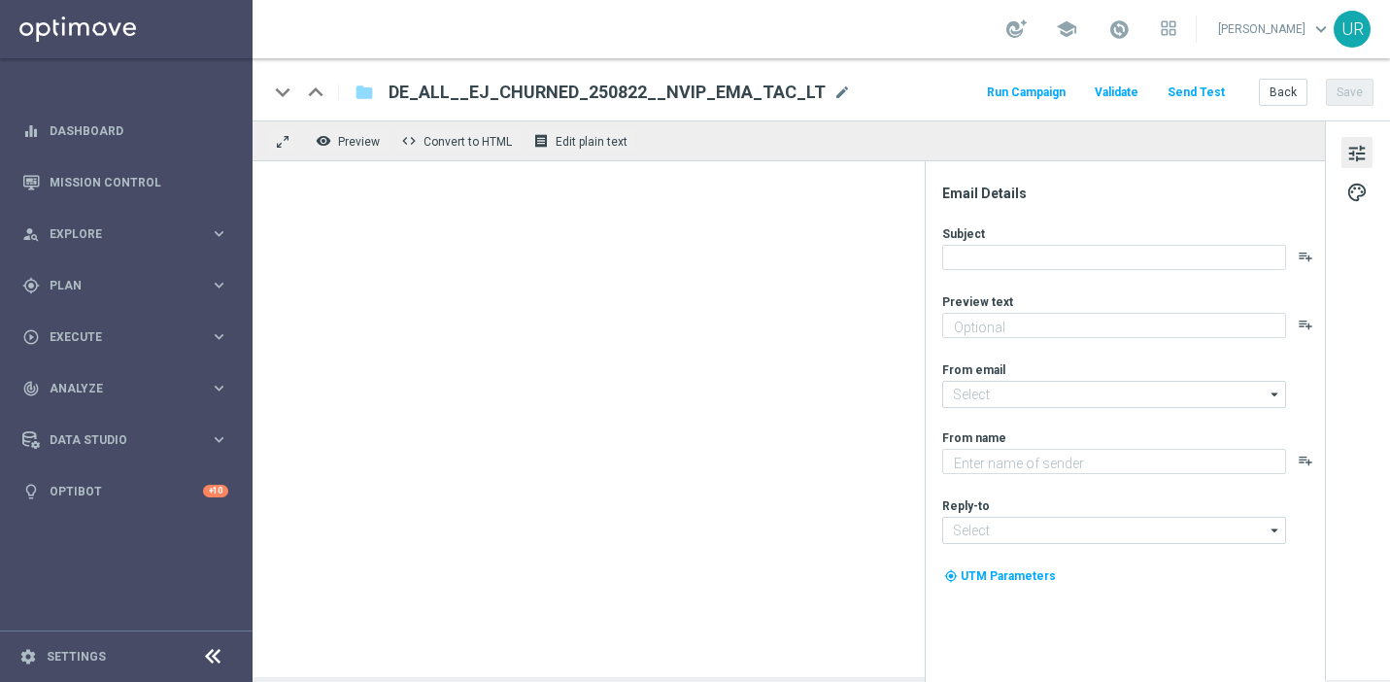
type textarea "GRATIS LOTTO zum EuroJackpot."
type textarea "Lottoland"
type input "[EMAIL_ADDRESS][DOMAIN_NAME]"
